Goal: Task Accomplishment & Management: Use online tool/utility

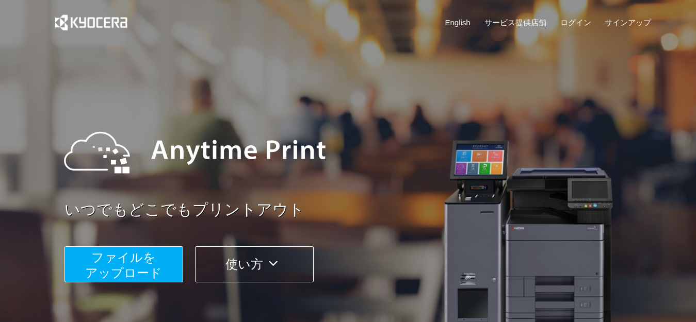
click at [132, 263] on span "ファイルを ​​アップロード" at bounding box center [123, 265] width 77 height 29
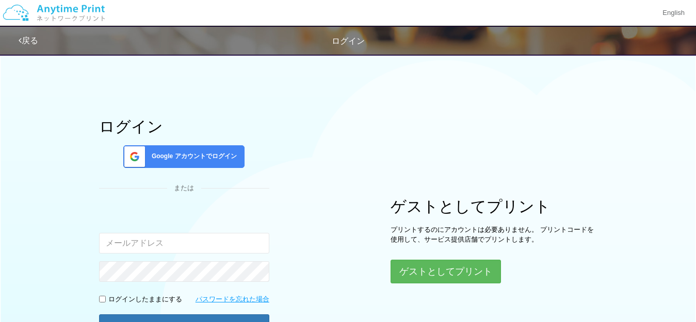
click at [348, 202] on div "ログイン Google アカウントでログイン または 入力されたメールアドレスまたはパスワードが正しくありません。 ログインしたままにする パスワードを忘れた…" at bounding box center [348, 206] width 619 height 315
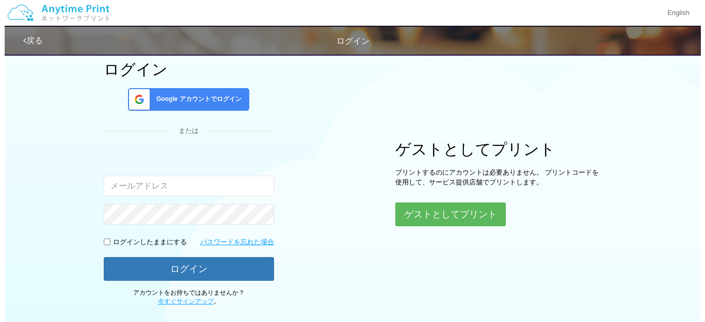
scroll to position [62, 0]
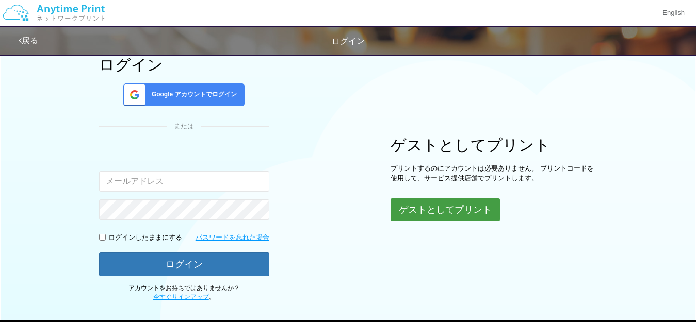
click at [421, 201] on button "ゲストとしてプリント" at bounding box center [445, 210] width 109 height 23
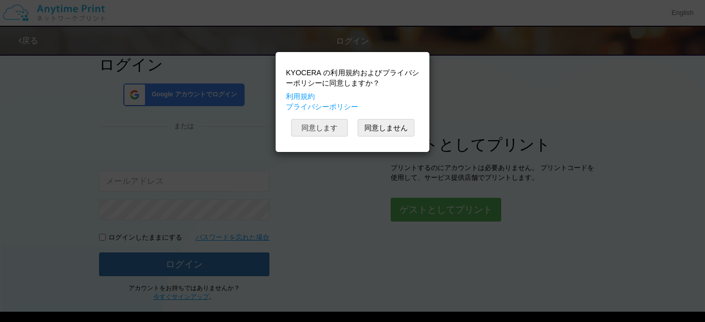
click at [323, 129] on button "同意します" at bounding box center [319, 128] width 57 height 18
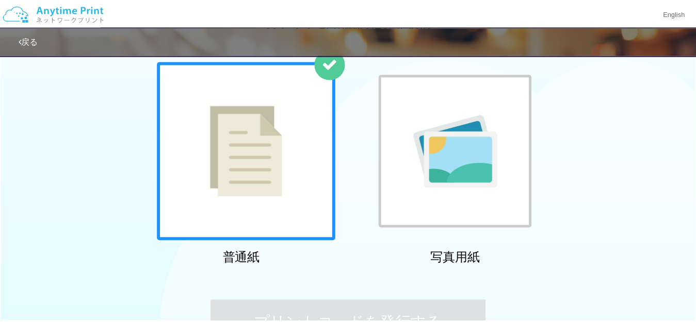
scroll to position [35, 0]
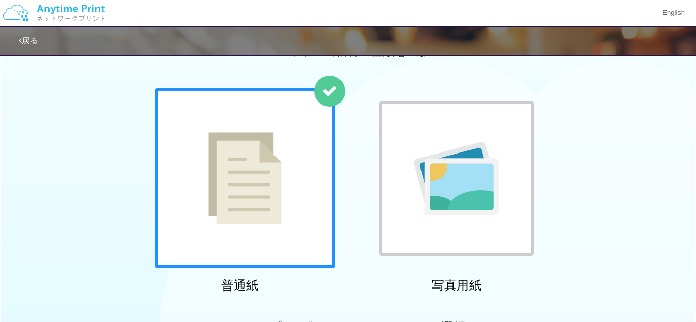
click at [365, 163] on div "普通紙 写真用紙" at bounding box center [348, 192] width 397 height 209
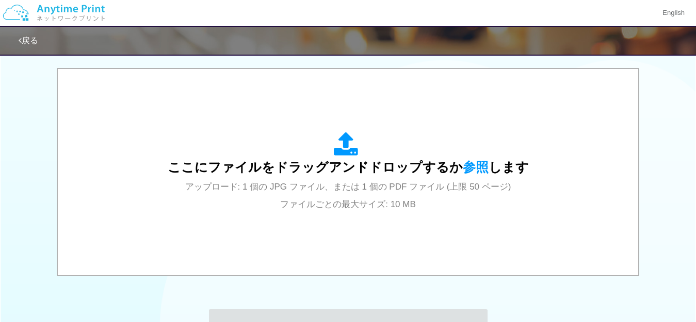
scroll to position [344, 0]
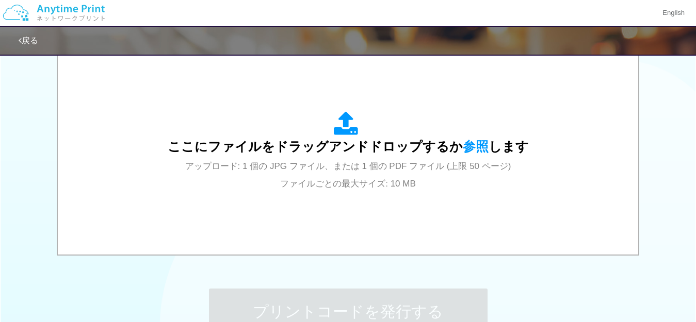
click at [365, 163] on span "アップロード: 1 個の JPG ファイル、または 1 個の PDF ファイル (上限 50 ページ) ファイルごとの最大サイズ: 10 MB" at bounding box center [348, 174] width 326 height 27
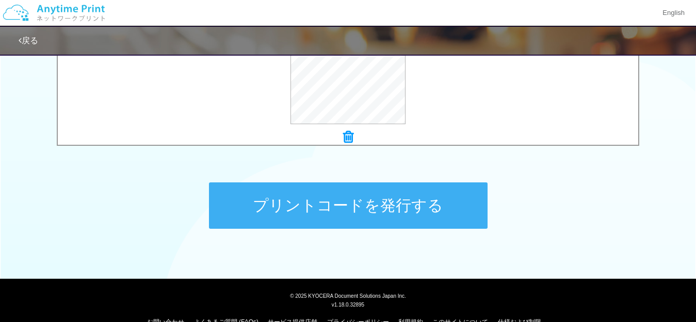
scroll to position [460, 0]
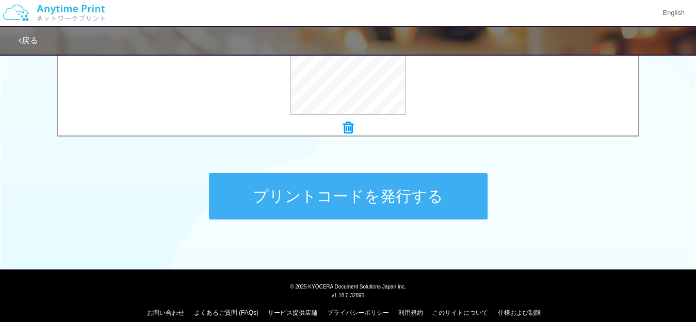
click at [410, 200] on button "プリントコードを発行する" at bounding box center [348, 196] width 279 height 46
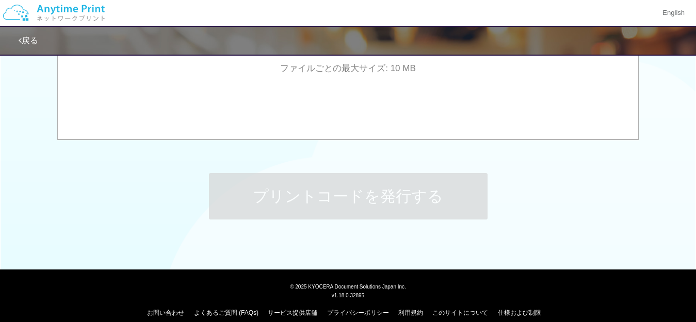
scroll to position [0, 0]
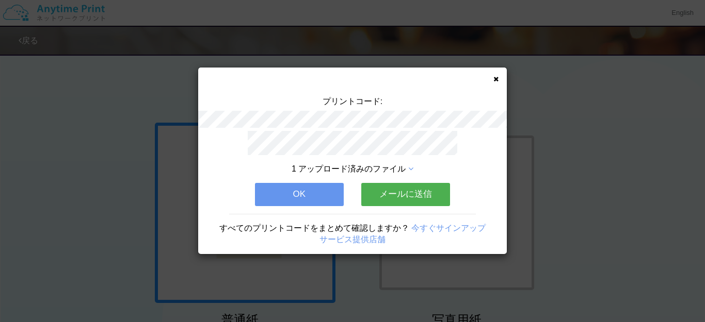
click at [280, 192] on button "OK" at bounding box center [299, 194] width 89 height 23
